Goal: Task Accomplishment & Management: Complete application form

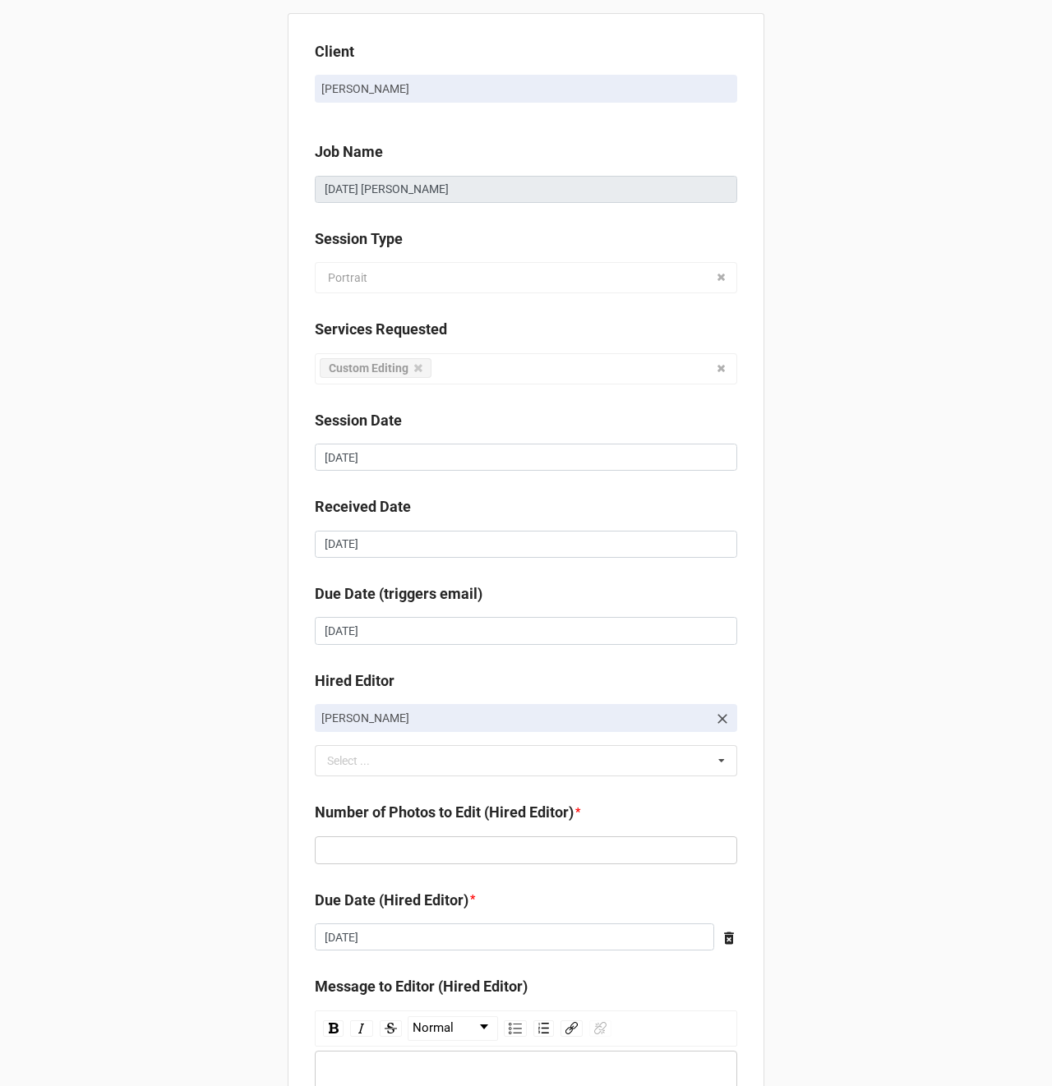
scroll to position [224, 0]
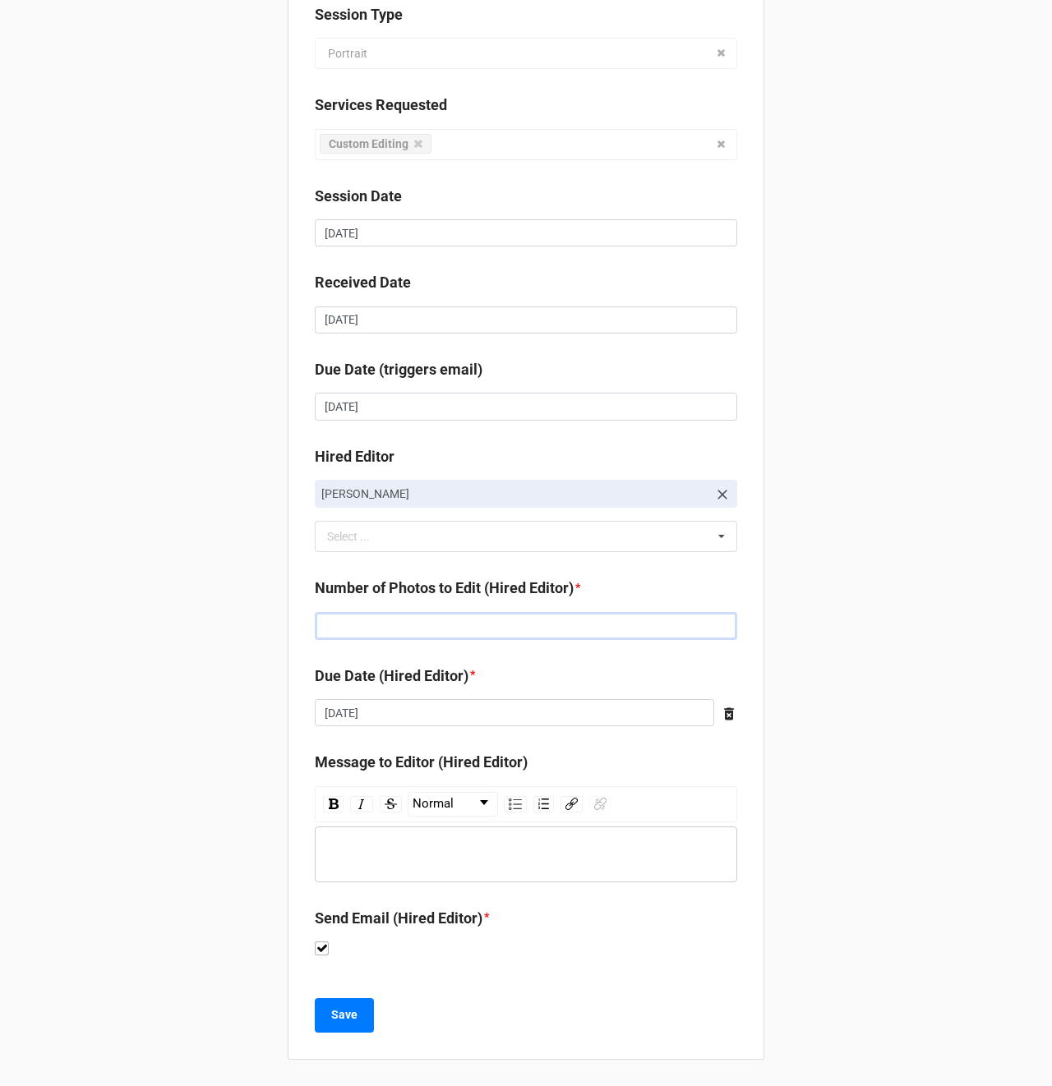
click at [418, 632] on input "text" at bounding box center [526, 626] width 422 height 28
type input "125"
click at [841, 636] on div "Client Andrea Flanagan Job Name 09/14/2025 Sydney Geiser Session Type Portrait …" at bounding box center [526, 431] width 1052 height 1311
click at [209, 860] on div "Client Andrea Flanagan Job Name 09/14/2025 Sydney Geiser Session Type Portrait …" at bounding box center [526, 431] width 1052 height 1311
click at [350, 1019] on b "Save" at bounding box center [344, 1015] width 26 height 17
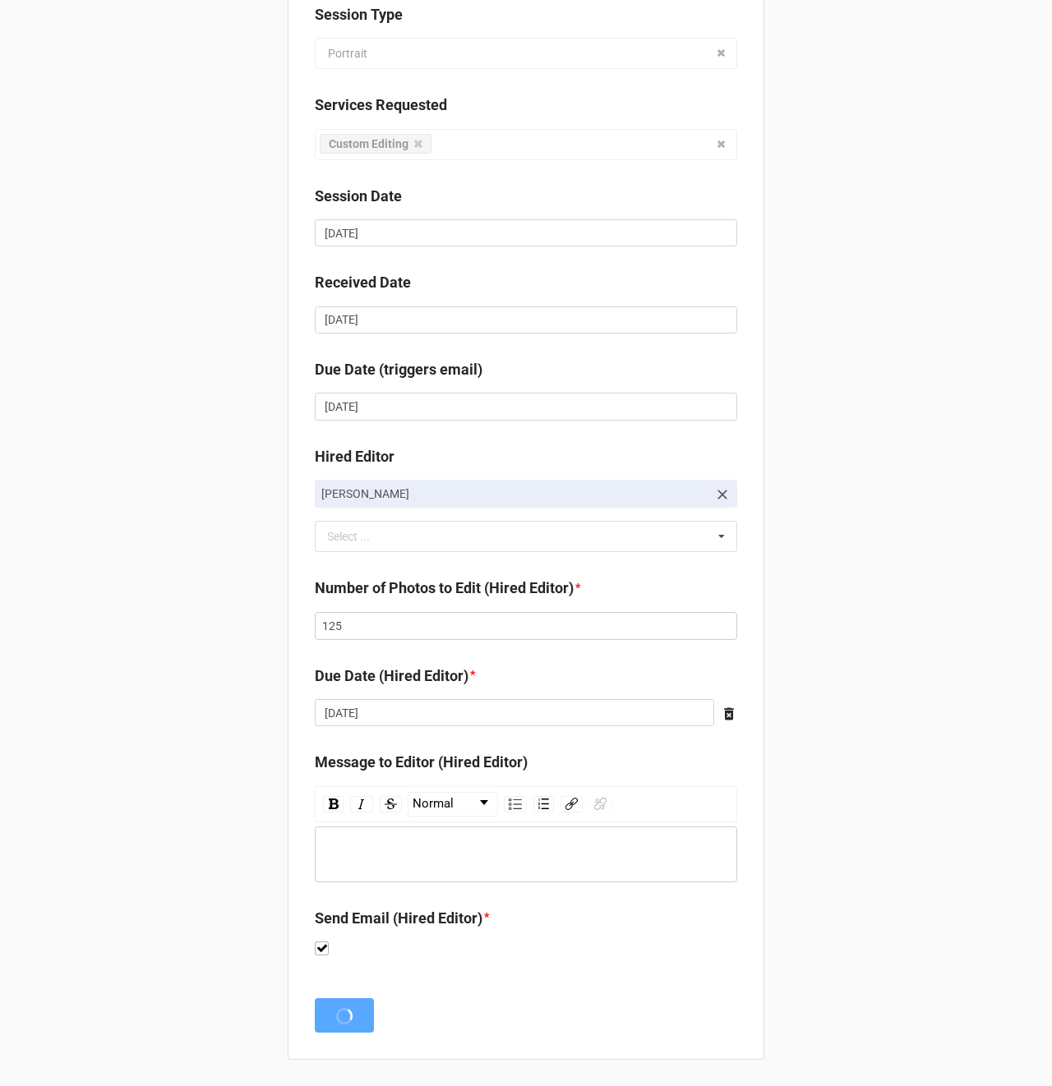
scroll to position [0, 0]
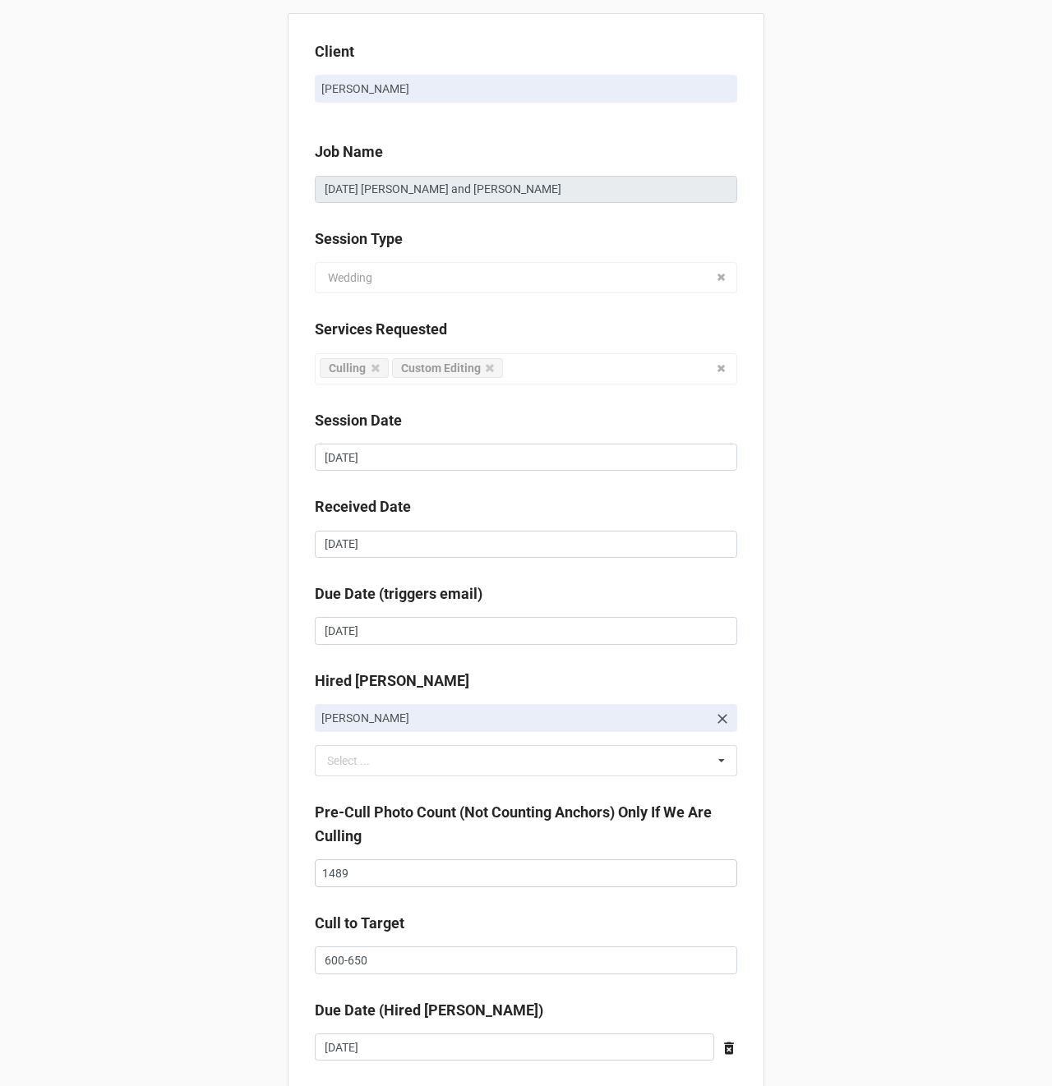
scroll to position [270, 0]
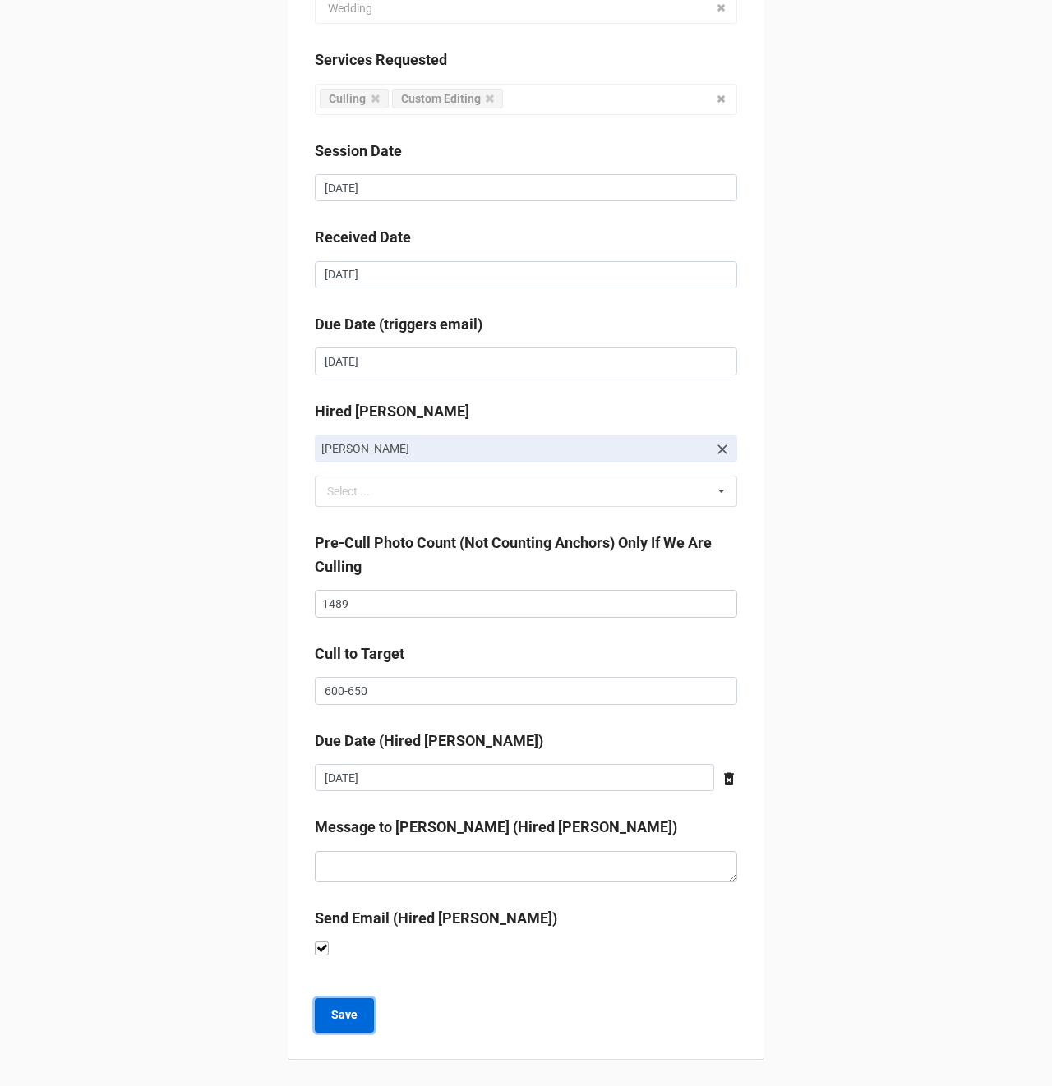
drag, startPoint x: 312, startPoint y: 1016, endPoint x: 367, endPoint y: 1024, distance: 55.7
click at [315, 1016] on button "Save" at bounding box center [344, 1015] width 59 height 35
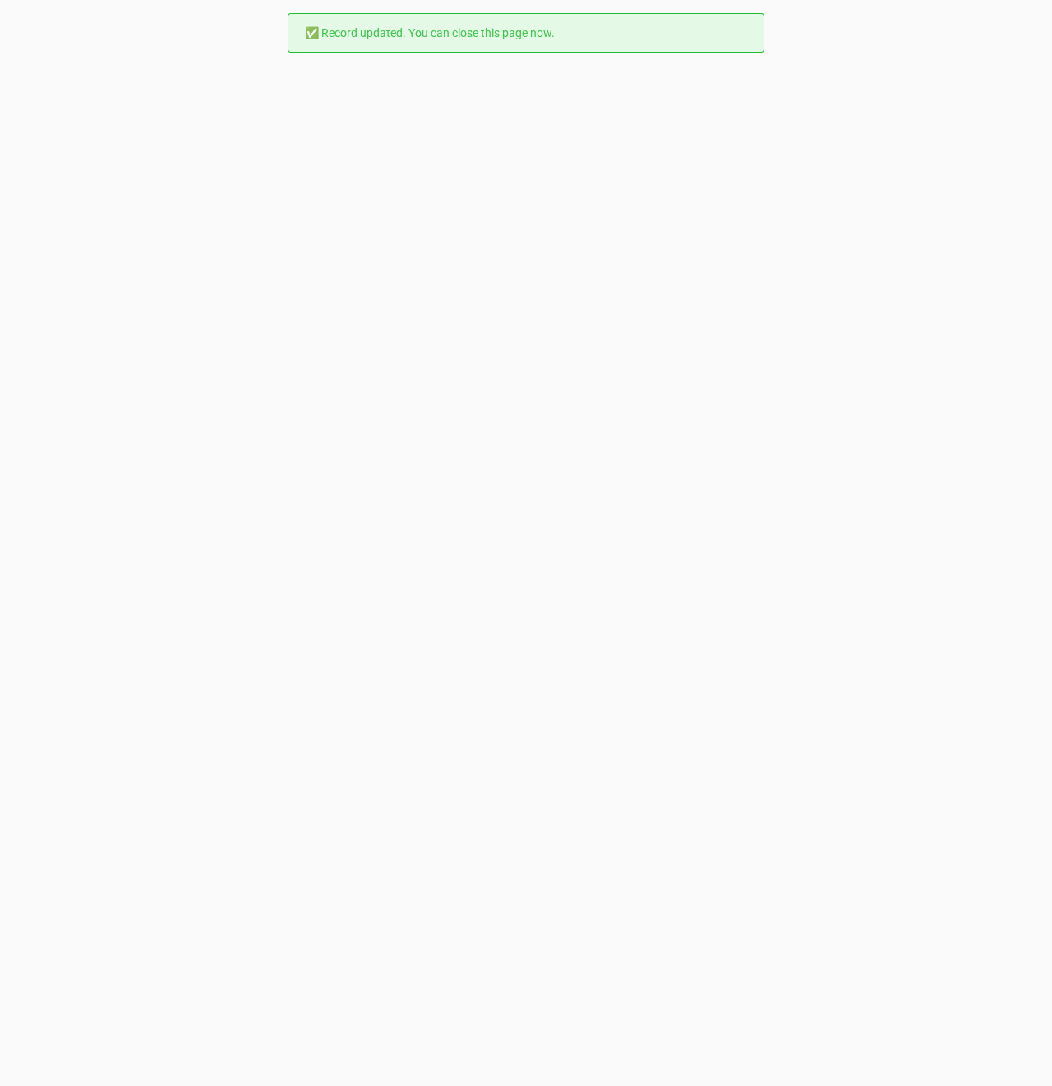
scroll to position [0, 0]
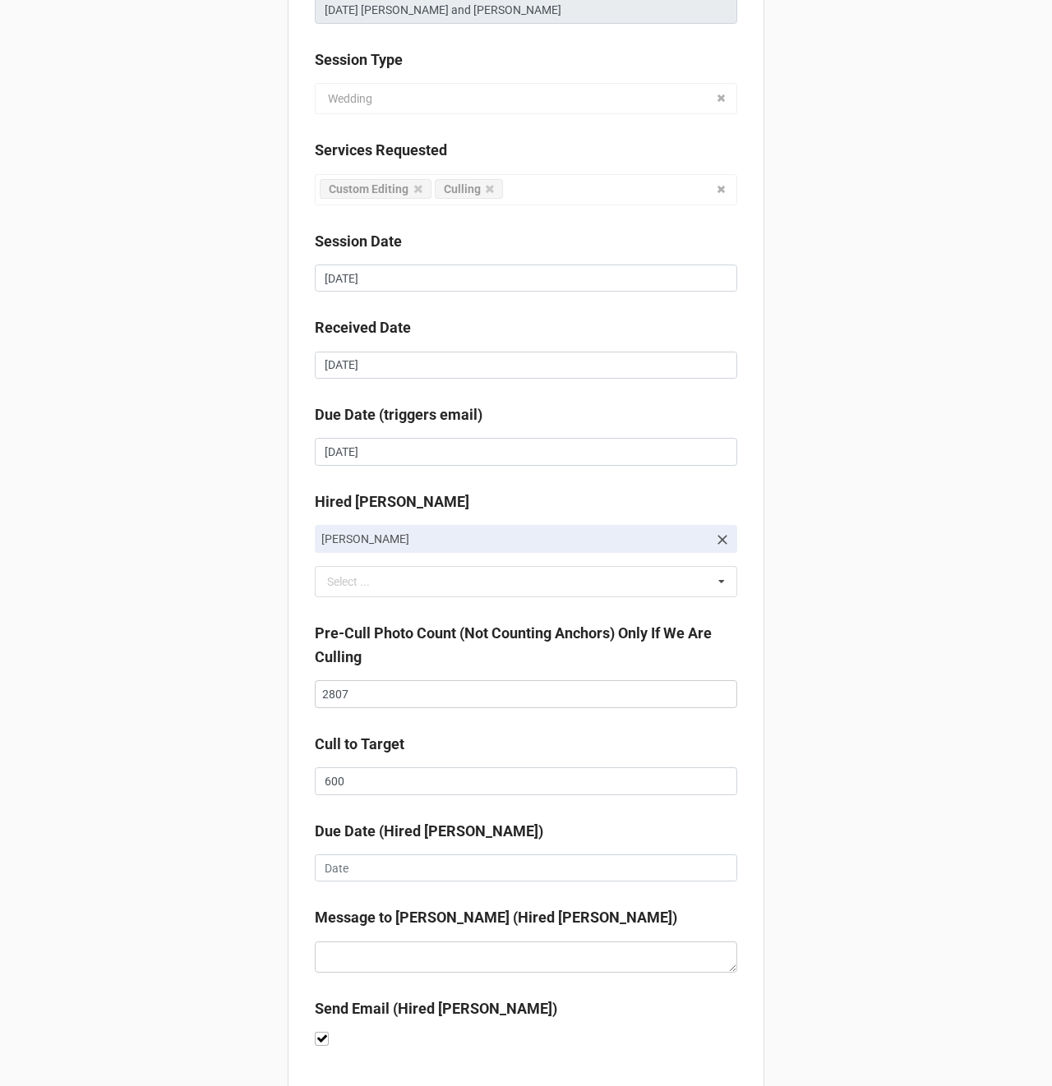
scroll to position [270, 0]
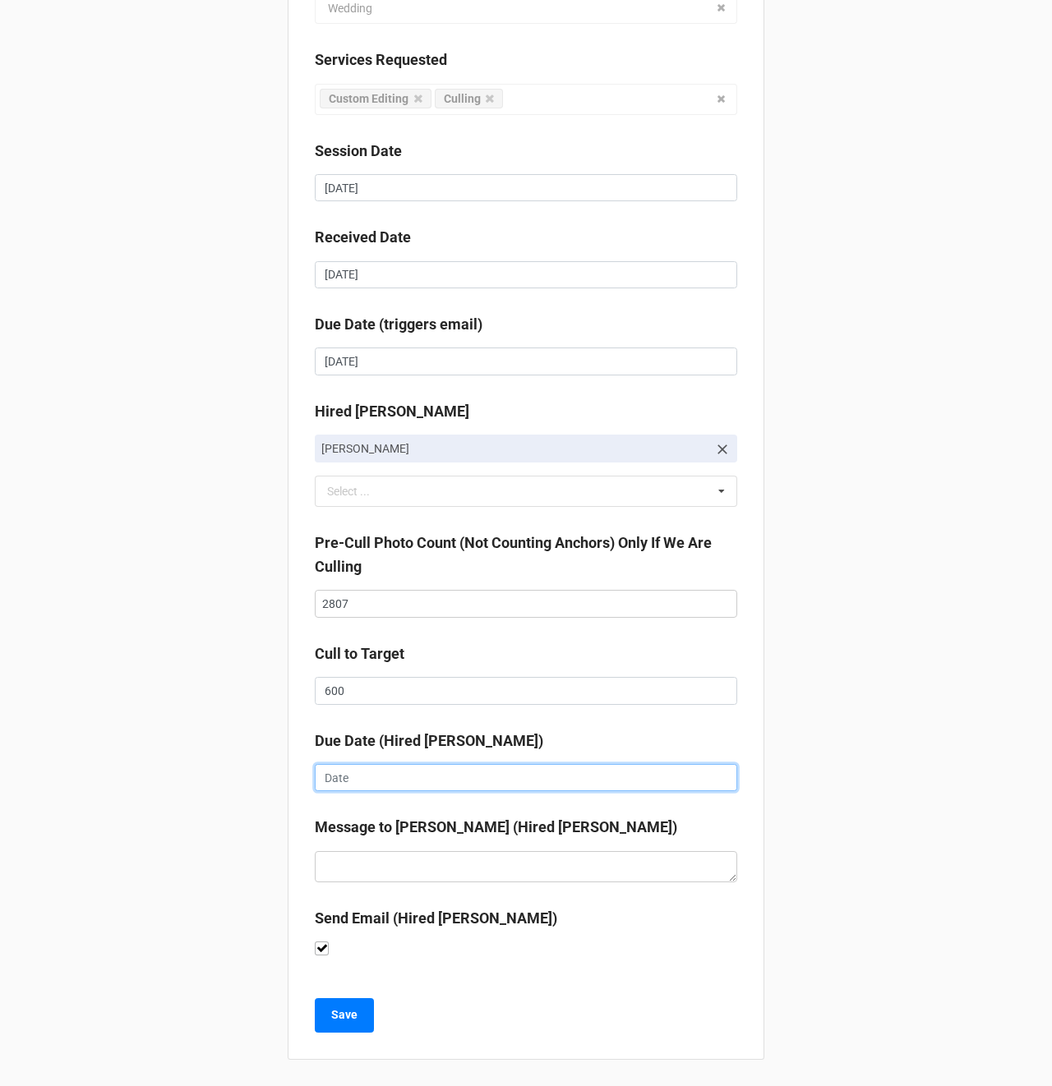
click at [352, 771] on input "text" at bounding box center [526, 778] width 422 height 28
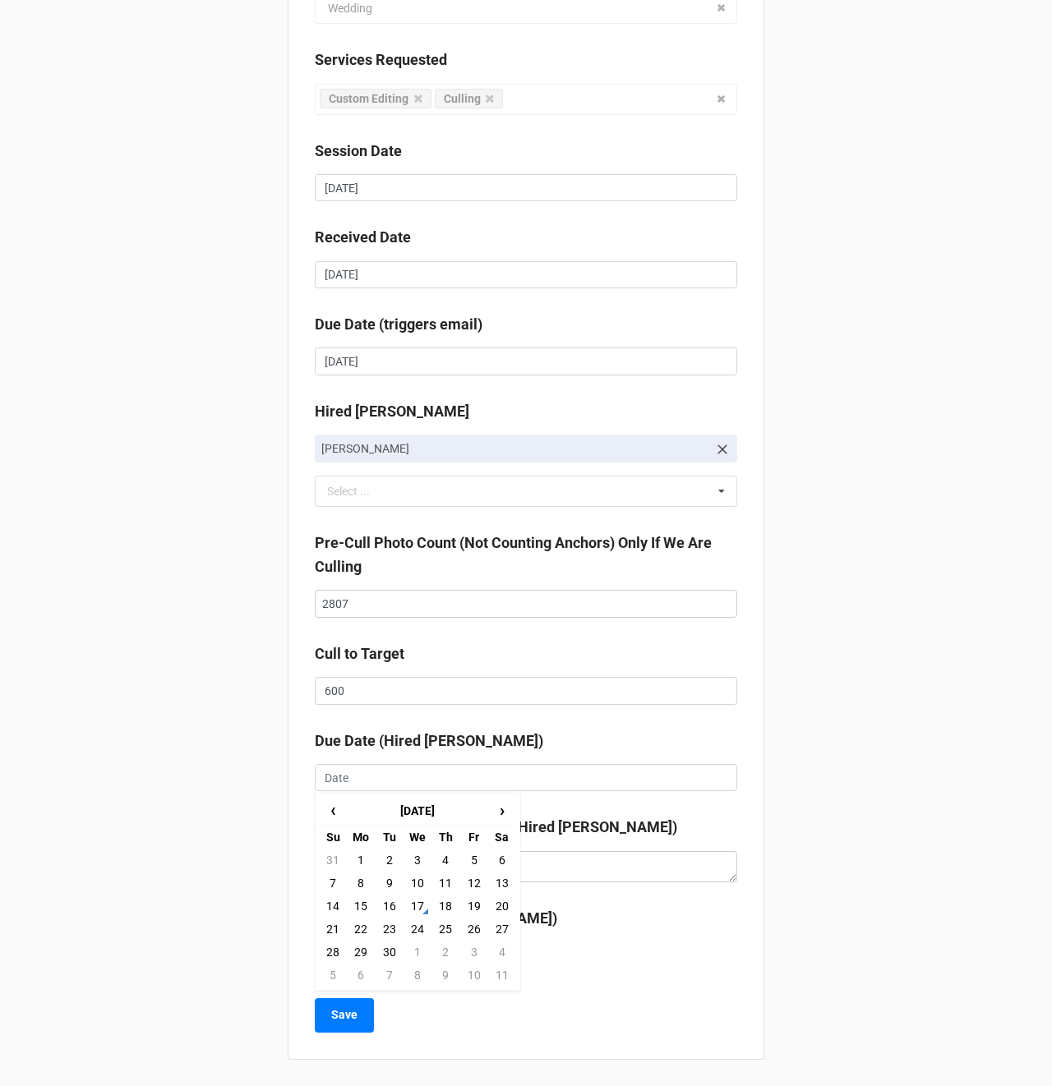
click at [474, 907] on td "19" at bounding box center [473, 906] width 28 height 23
type input "[DATE]"
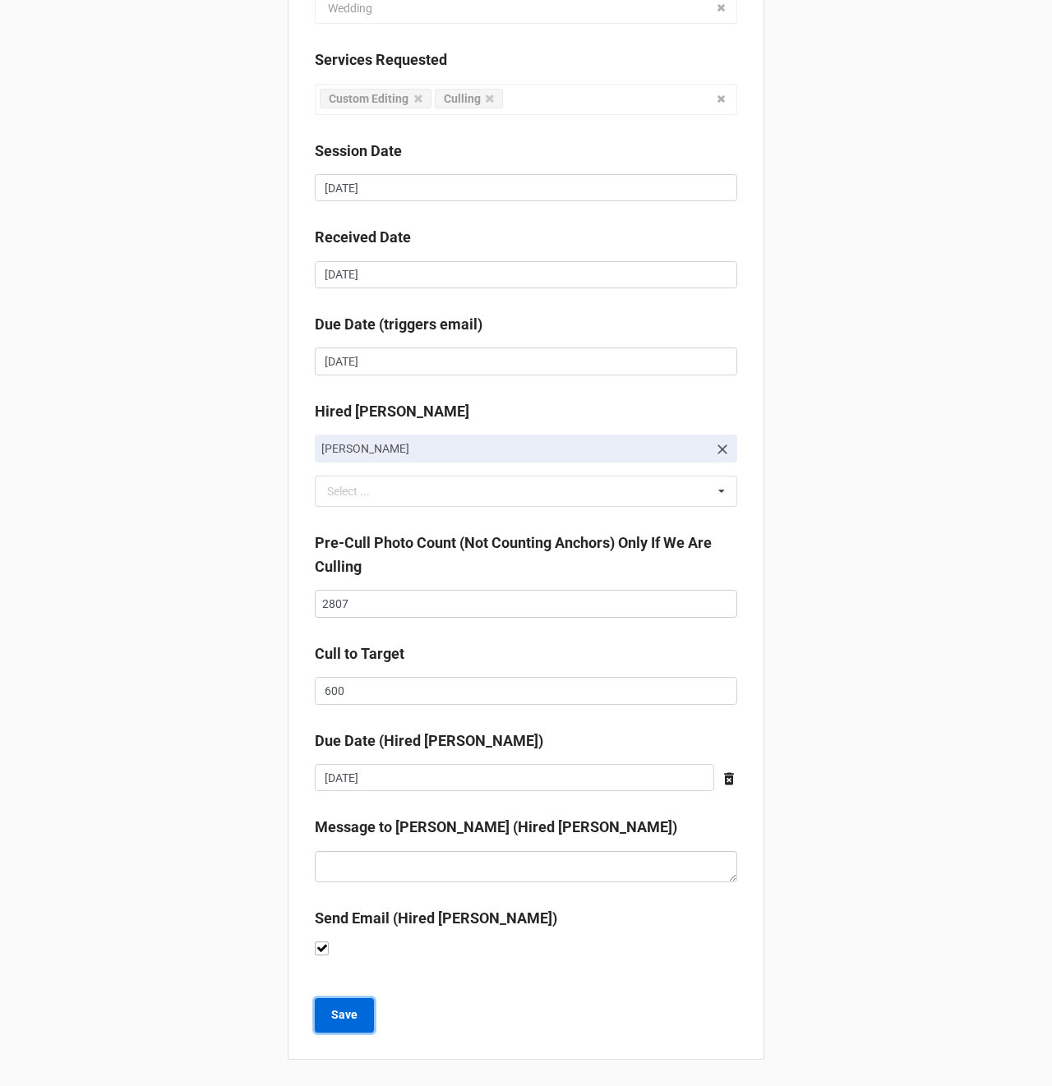
click at [340, 1017] on b "Save" at bounding box center [344, 1015] width 26 height 17
